Goal: Information Seeking & Learning: Learn about a topic

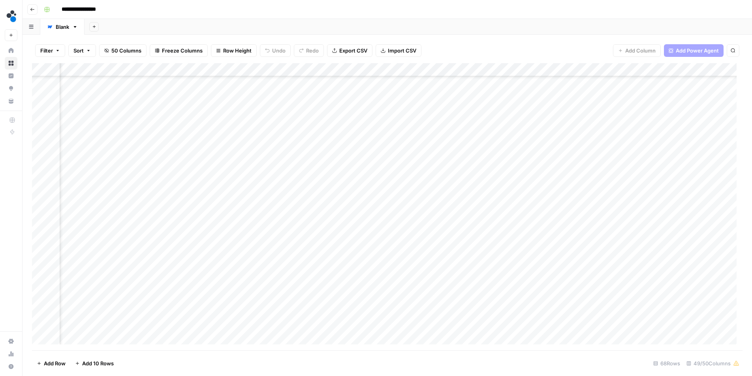
scroll to position [658, 246]
